Goal: Task Accomplishment & Management: Manage account settings

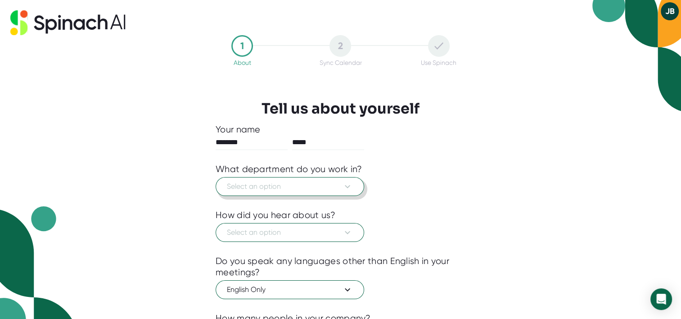
click at [345, 188] on icon at bounding box center [347, 186] width 11 height 11
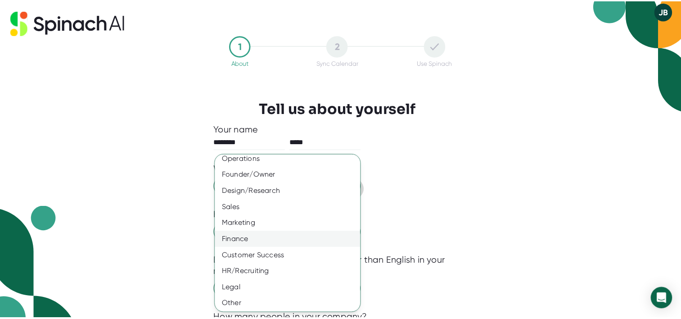
scroll to position [55, 0]
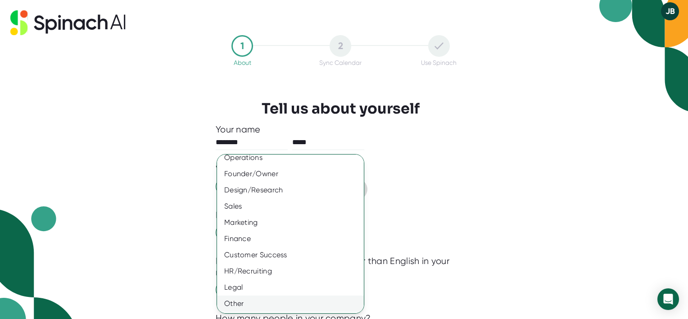
click at [268, 304] on div "Other" at bounding box center [294, 303] width 154 height 16
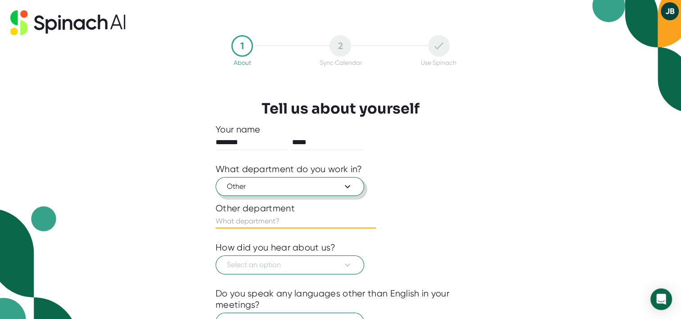
click at [249, 220] on input "text" at bounding box center [296, 221] width 160 height 14
type input "Implementation"
click at [355, 267] on button "Select an option" at bounding box center [290, 264] width 149 height 19
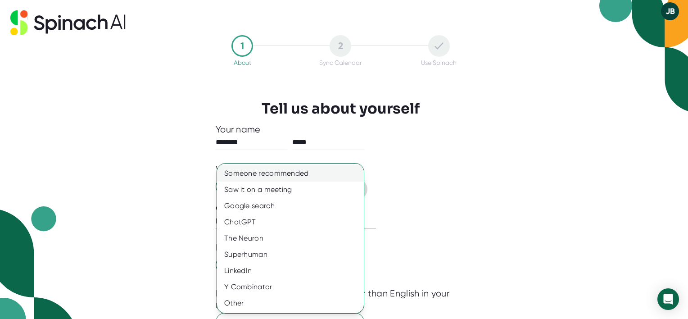
click at [271, 172] on div "Someone recommended" at bounding box center [290, 173] width 147 height 16
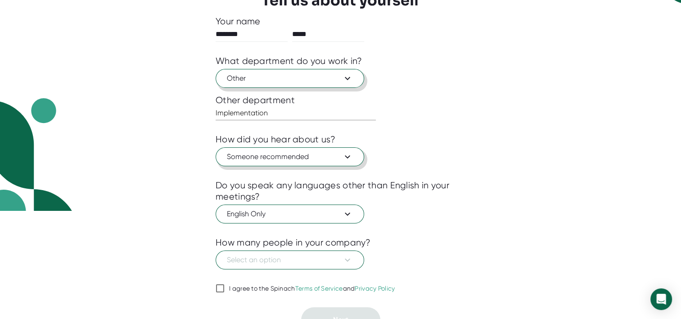
scroll to position [120, 0]
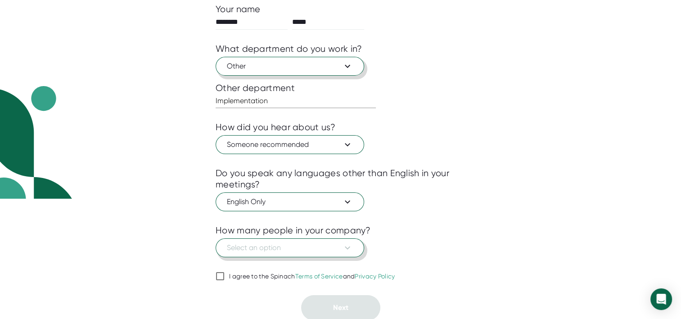
click at [350, 249] on icon at bounding box center [347, 247] width 11 height 11
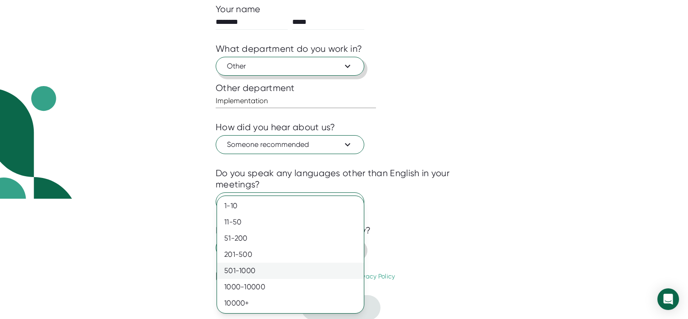
click at [279, 268] on div "501-1000" at bounding box center [290, 271] width 147 height 16
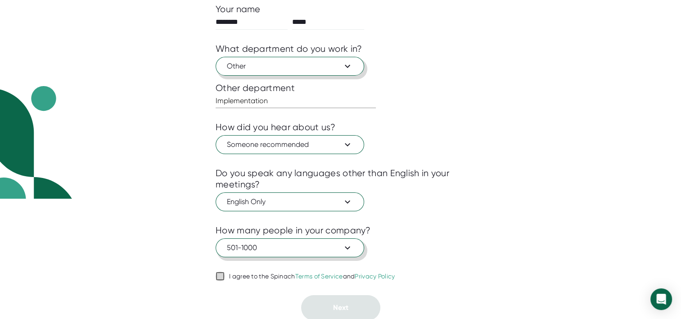
click at [218, 276] on input "I agree to the Spinach Terms of Service and Privacy Policy" at bounding box center [220, 276] width 9 height 11
checkbox input "true"
click at [348, 303] on button "Next" at bounding box center [340, 307] width 79 height 25
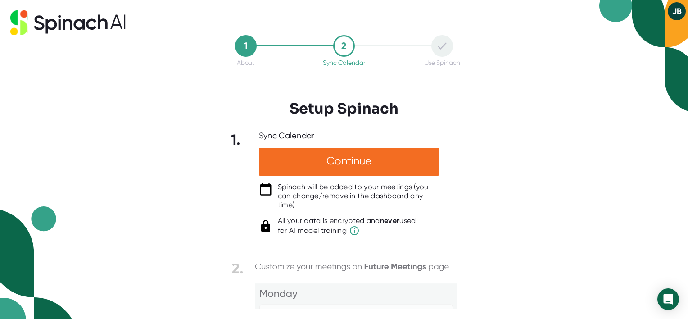
scroll to position [0, 0]
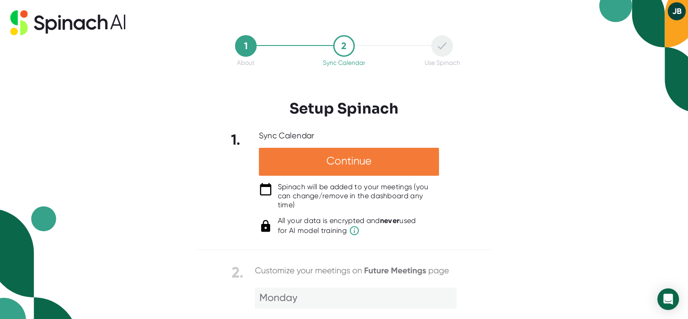
click at [358, 166] on div "Continue" at bounding box center [349, 162] width 180 height 28
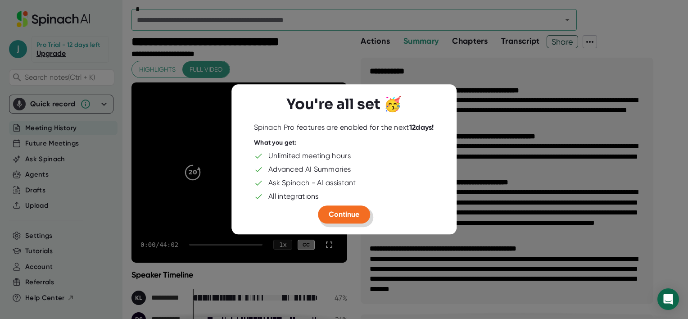
click at [347, 215] on span "Continue" at bounding box center [344, 214] width 31 height 9
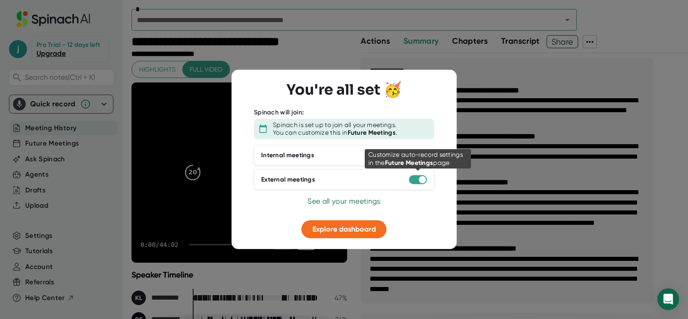
click at [416, 178] on div at bounding box center [418, 179] width 18 height 9
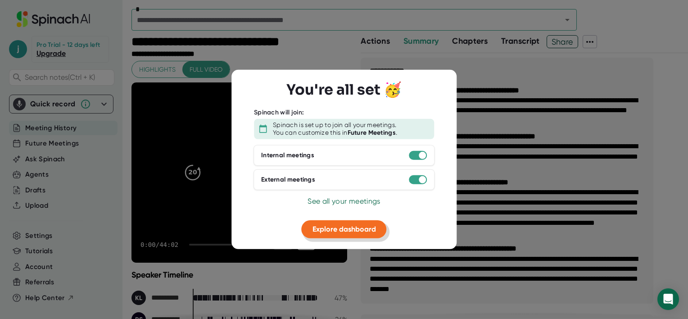
click at [340, 227] on span "Explore dashboard" at bounding box center [345, 228] width 64 height 9
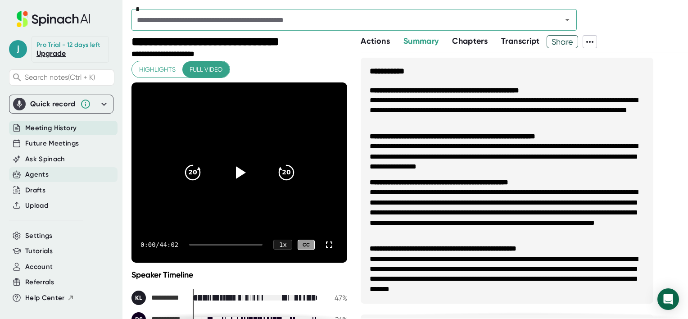
scroll to position [5, 0]
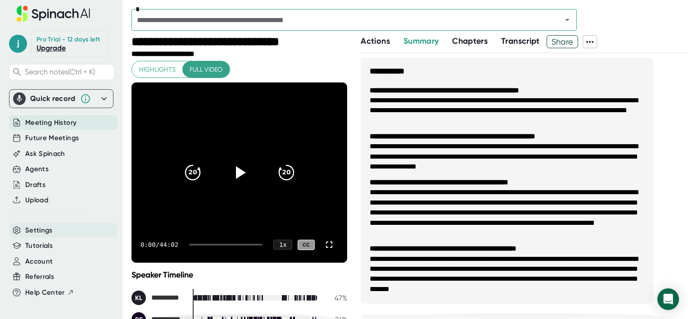
click at [35, 234] on div "Settings" at bounding box center [63, 230] width 109 height 15
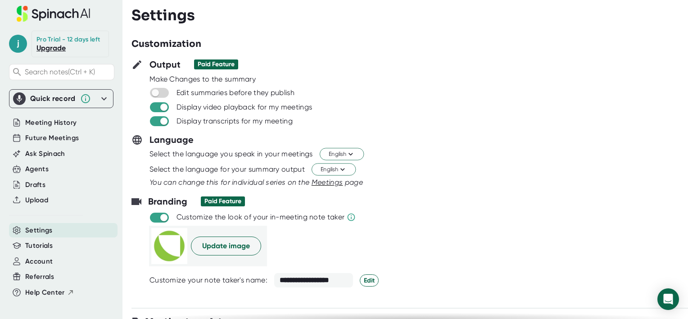
click at [329, 182] on span "Meetings" at bounding box center [328, 182] width 32 height 9
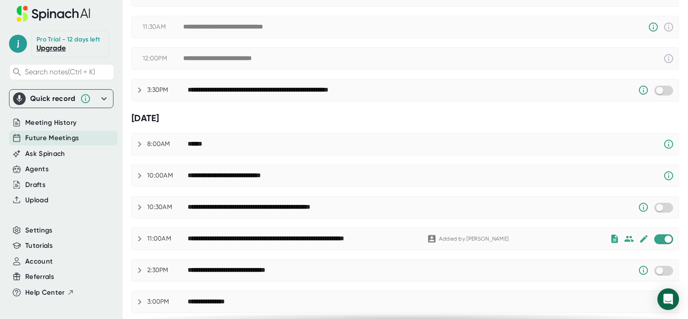
scroll to position [225, 0]
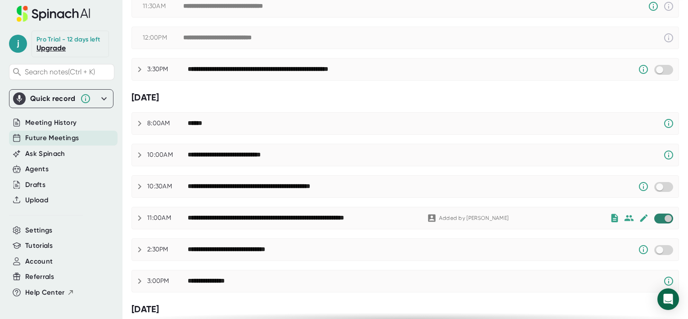
click at [655, 215] on input "checkbox" at bounding box center [668, 218] width 26 height 8
checkbox input "true"
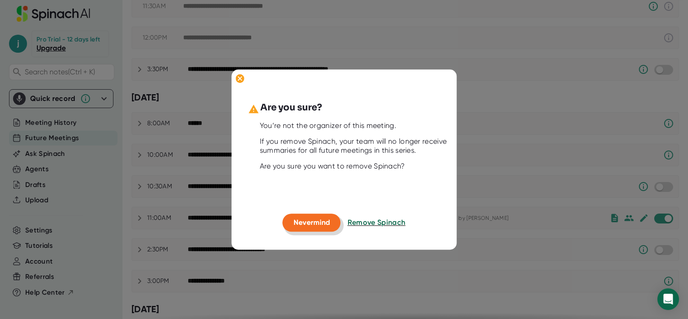
click at [309, 220] on span "Nevermind" at bounding box center [312, 222] width 36 height 9
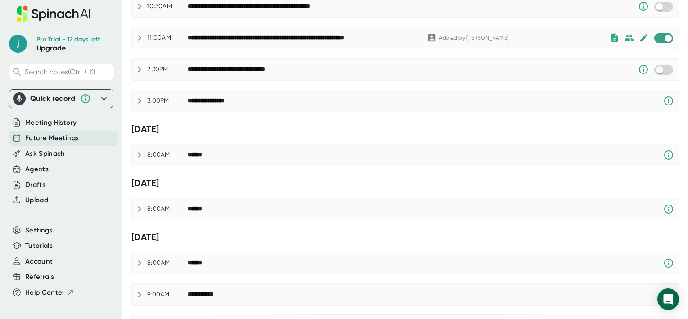
scroll to position [571, 0]
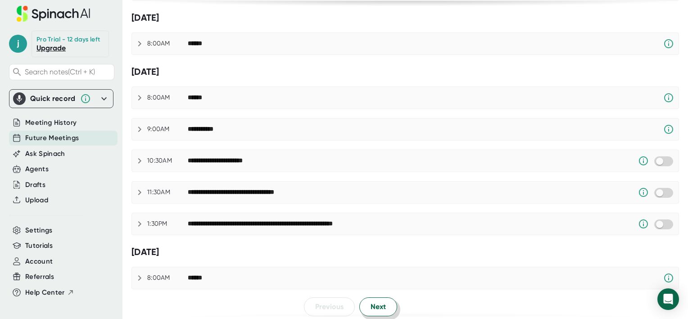
click at [386, 302] on button "Next" at bounding box center [378, 306] width 38 height 19
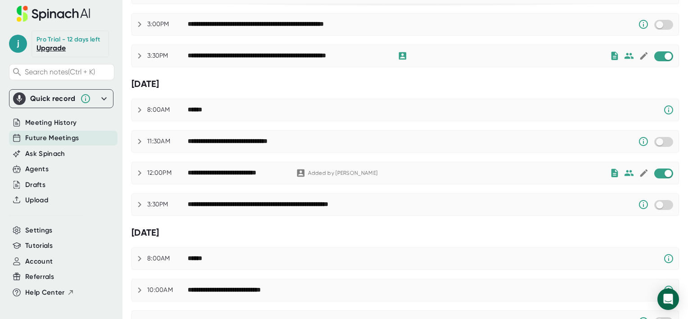
scroll to position [526, 0]
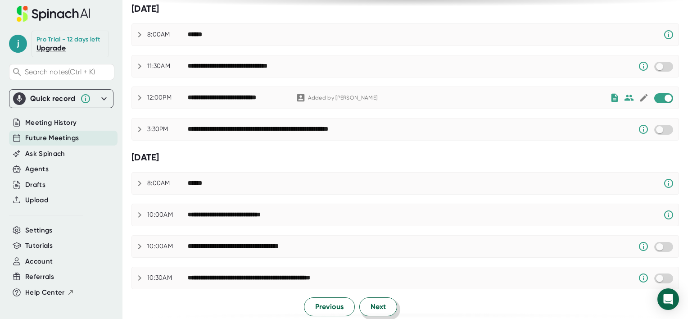
click at [380, 301] on span "Next" at bounding box center [378, 306] width 15 height 11
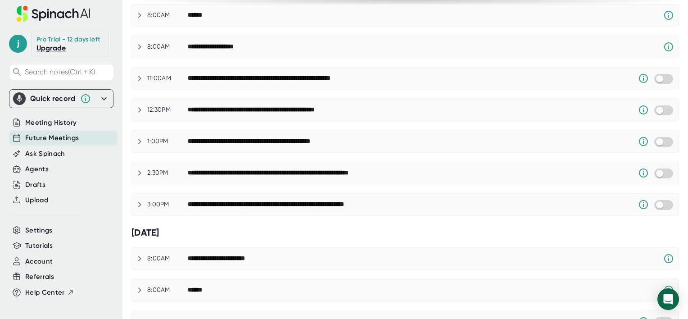
scroll to position [571, 0]
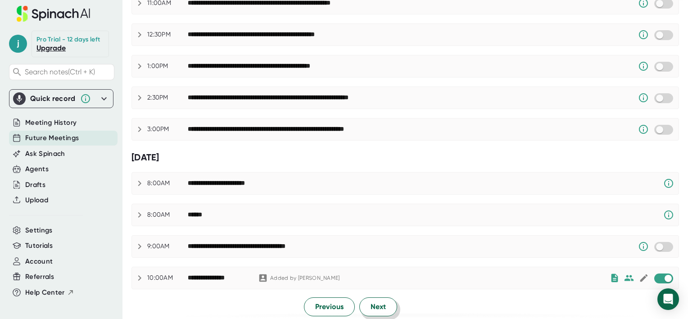
click at [380, 303] on span "Next" at bounding box center [378, 306] width 15 height 11
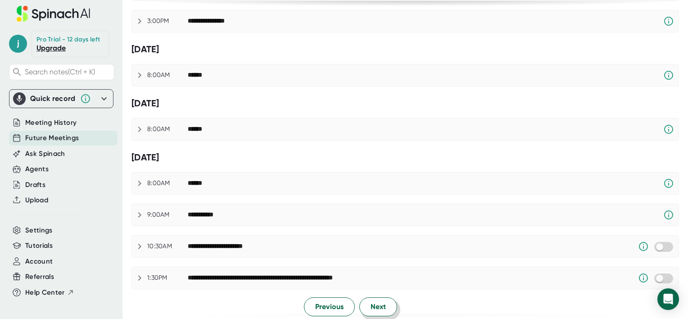
click at [377, 302] on span "Next" at bounding box center [378, 306] width 15 height 11
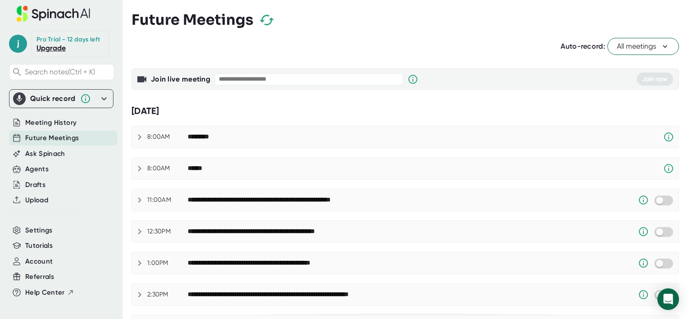
scroll to position [0, 0]
click at [661, 48] on icon at bounding box center [665, 46] width 9 height 9
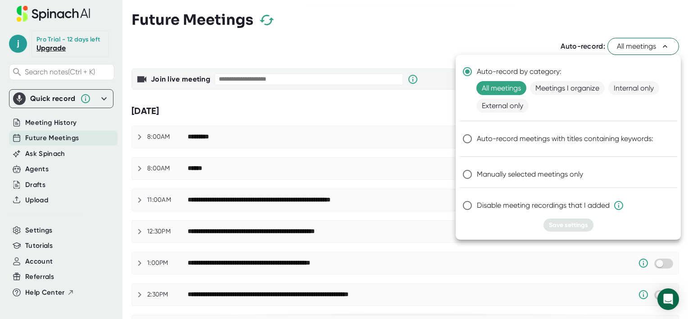
click at [363, 109] on div at bounding box center [344, 159] width 688 height 319
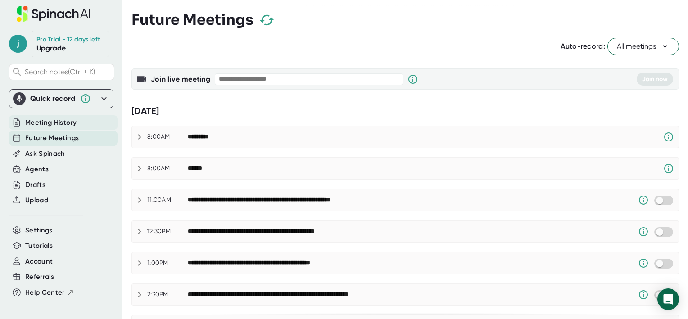
click at [54, 125] on span "Meeting History" at bounding box center [50, 123] width 51 height 10
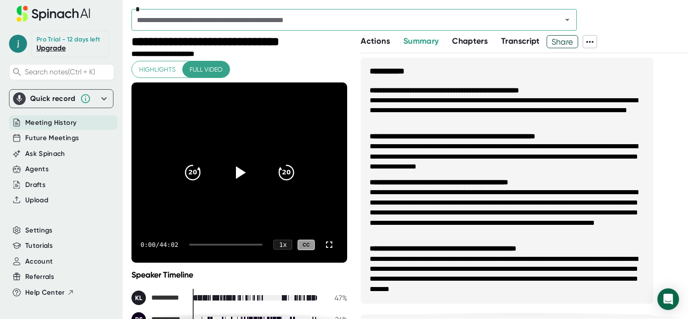
click at [22, 45] on span "j" at bounding box center [18, 44] width 18 height 18
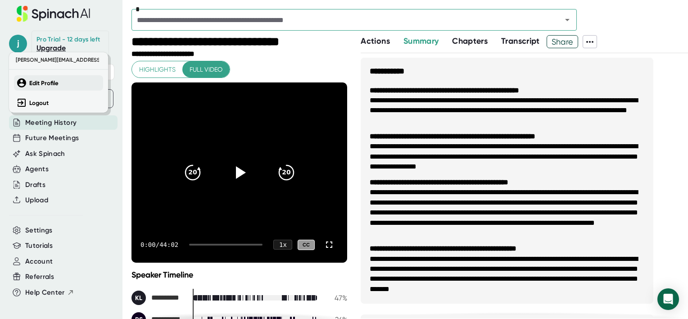
click at [40, 87] on button "Edit Profile" at bounding box center [58, 82] width 89 height 15
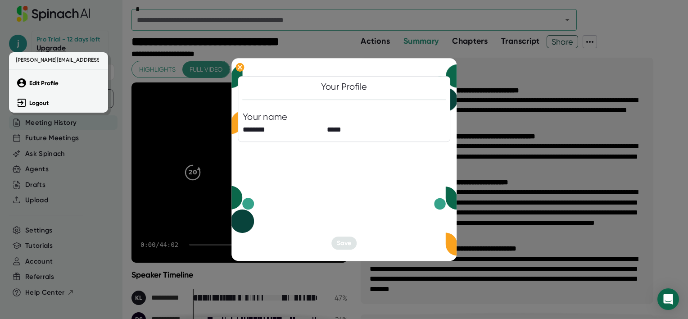
click at [239, 66] on div at bounding box center [344, 159] width 688 height 319
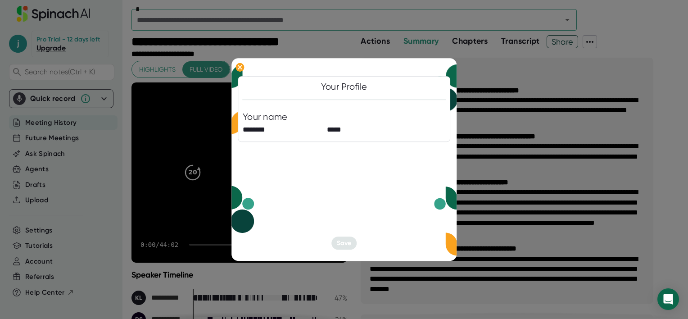
click at [239, 66] on icon at bounding box center [240, 67] width 4 height 4
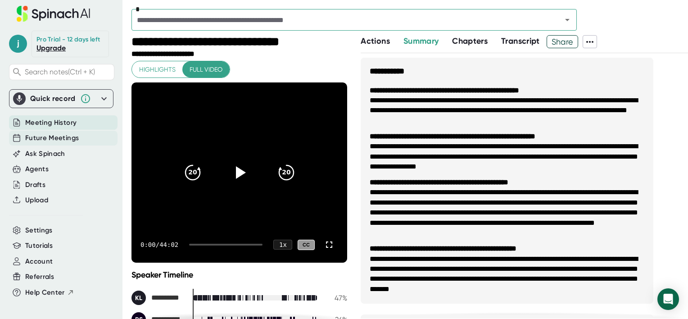
click at [42, 136] on span "Future Meetings" at bounding box center [52, 138] width 54 height 10
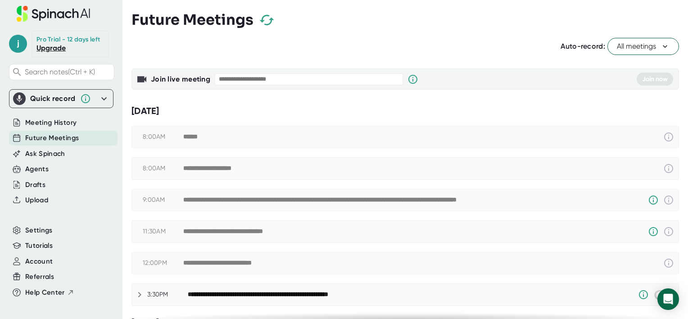
click at [100, 96] on icon at bounding box center [104, 98] width 11 height 11
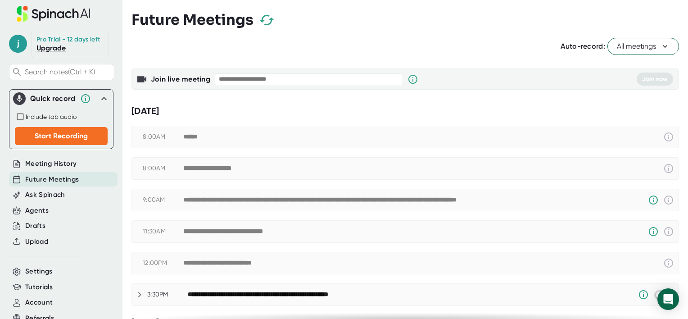
click at [99, 95] on icon at bounding box center [104, 98] width 11 height 11
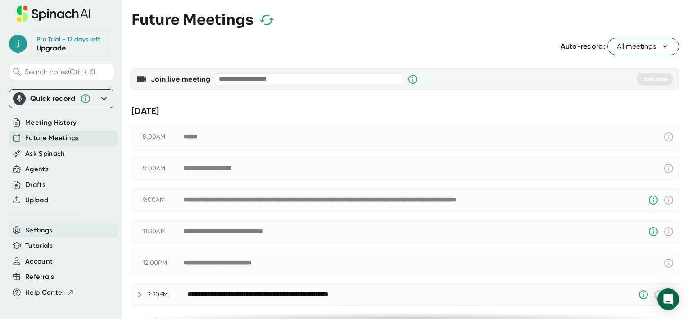
click at [45, 231] on span "Settings" at bounding box center [38, 230] width 27 height 10
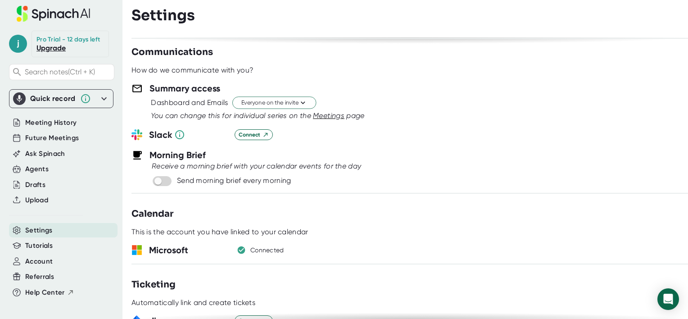
scroll to position [360, 0]
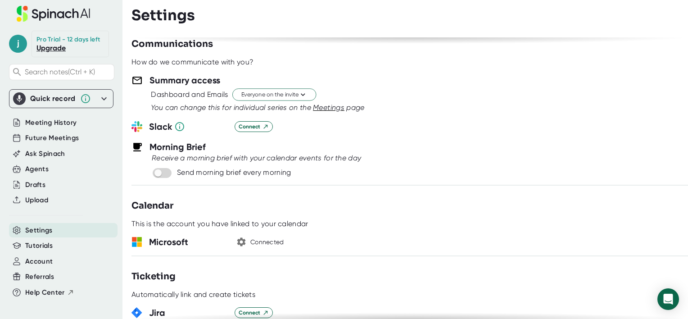
click at [133, 239] on rect at bounding box center [134, 239] width 5 height 5
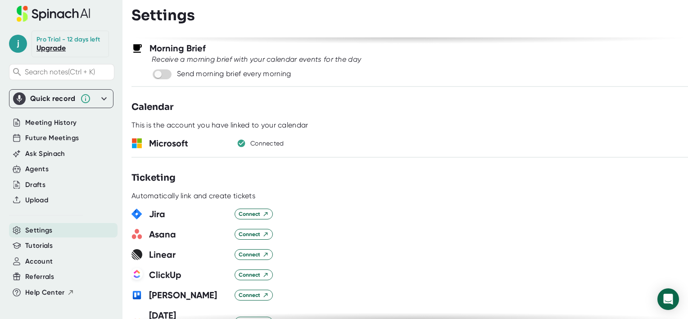
scroll to position [411, 0]
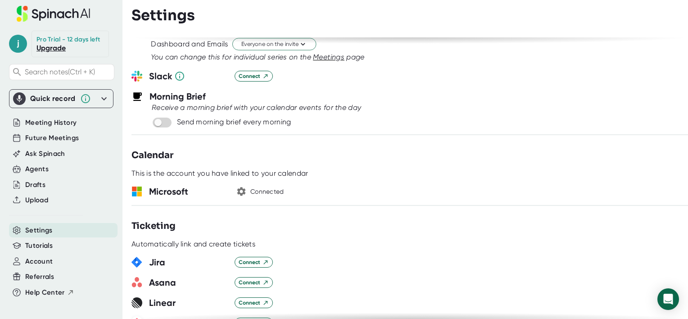
click at [137, 188] on rect at bounding box center [139, 189] width 5 height 5
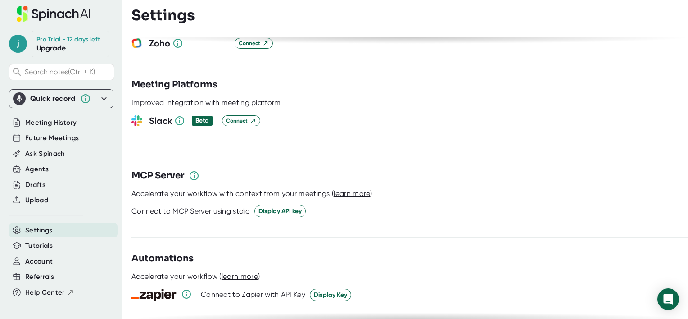
scroll to position [1267, 0]
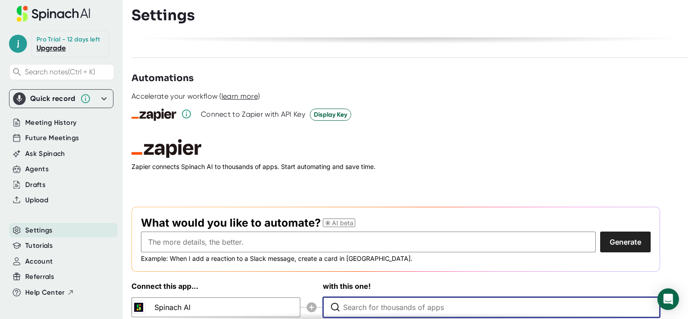
click at [378, 297] on input "Type to search for an app to connect" at bounding box center [493, 307] width 301 height 20
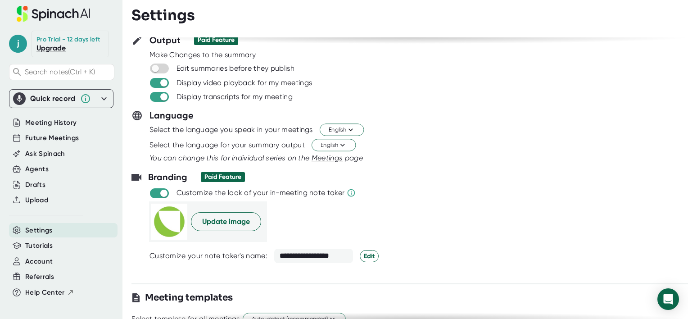
scroll to position [0, 0]
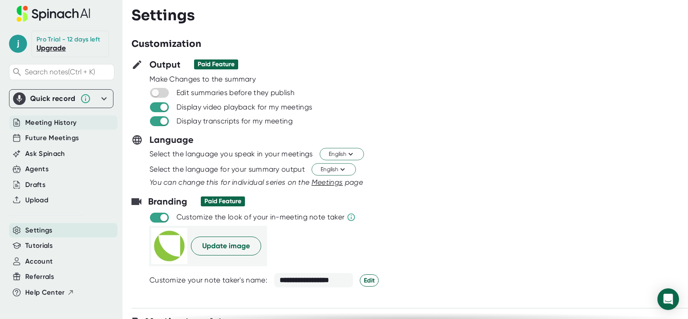
click at [31, 121] on span "Meeting History" at bounding box center [50, 123] width 51 height 10
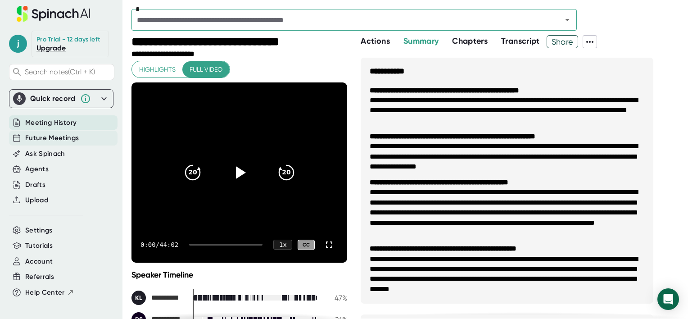
click at [31, 136] on span "Future Meetings" at bounding box center [52, 138] width 54 height 10
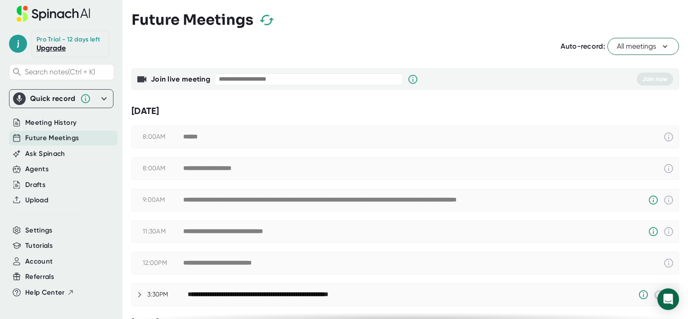
click at [661, 48] on icon at bounding box center [665, 46] width 9 height 9
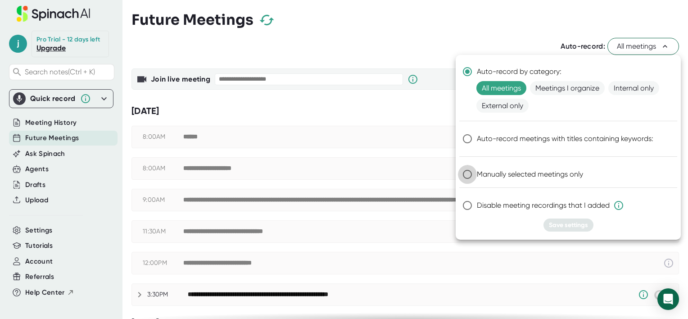
click at [468, 175] on input "Manually selected meetings only" at bounding box center [467, 174] width 19 height 19
radio input "true"
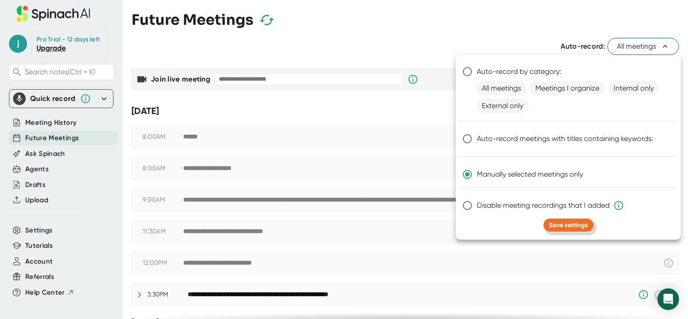
click at [563, 227] on span "Save settings" at bounding box center [568, 225] width 39 height 8
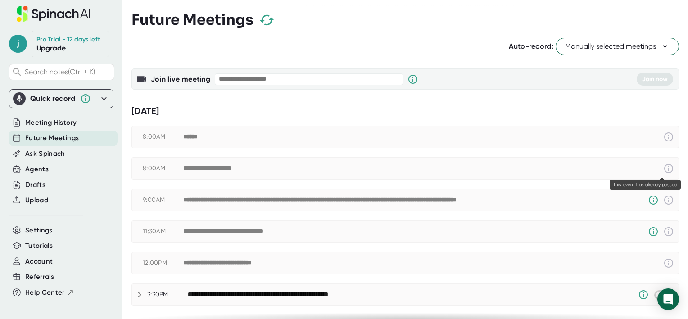
click at [663, 169] on icon at bounding box center [668, 168] width 11 height 11
drag, startPoint x: 441, startPoint y: 30, endPoint x: 468, endPoint y: 17, distance: 30.4
click at [441, 30] on div "Future Meetings" at bounding box center [406, 20] width 548 height 27
click at [439, 30] on div "Future Meetings" at bounding box center [406, 20] width 548 height 27
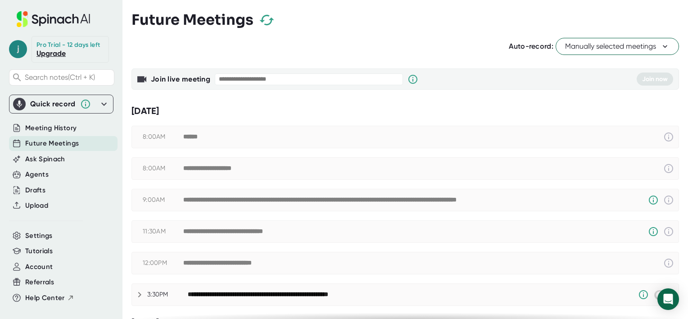
click at [18, 50] on span "j" at bounding box center [18, 49] width 18 height 18
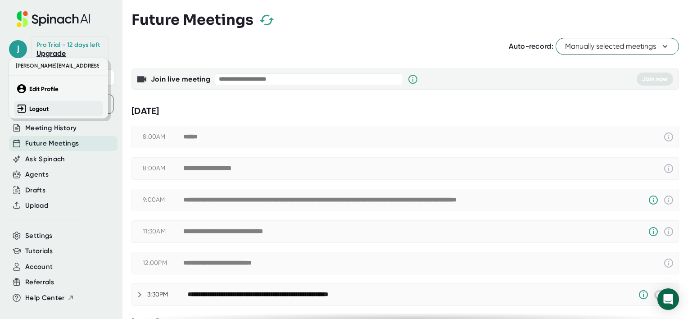
click at [34, 109] on b "Logout" at bounding box center [38, 109] width 19 height 8
